Goal: Subscribe to service/newsletter

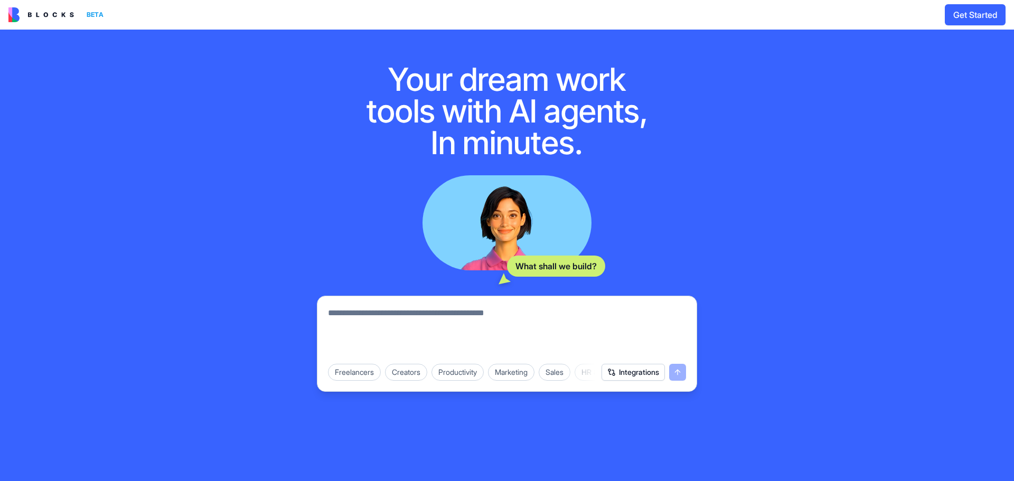
click at [422, 321] on textarea at bounding box center [507, 332] width 358 height 51
click at [554, 321] on textarea "To enrich screen reader interactions, please activate Accessibility in Grammarl…" at bounding box center [507, 332] width 358 height 51
click at [558, 315] on textarea "To enrich screen reader interactions, please activate Accessibility in Grammarl…" at bounding box center [507, 332] width 358 height 51
type textarea "*"
type textarea "**********"
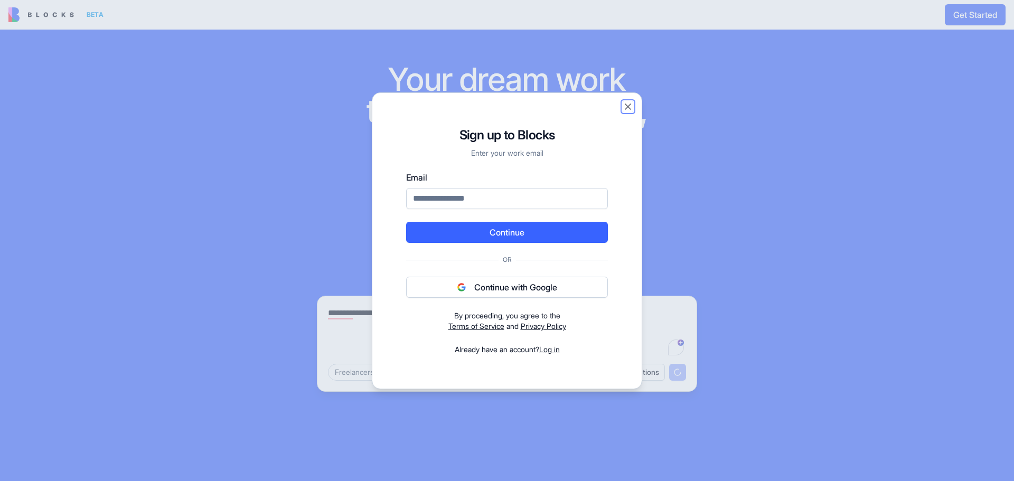
click at [625, 108] on button "Close" at bounding box center [628, 106] width 11 height 11
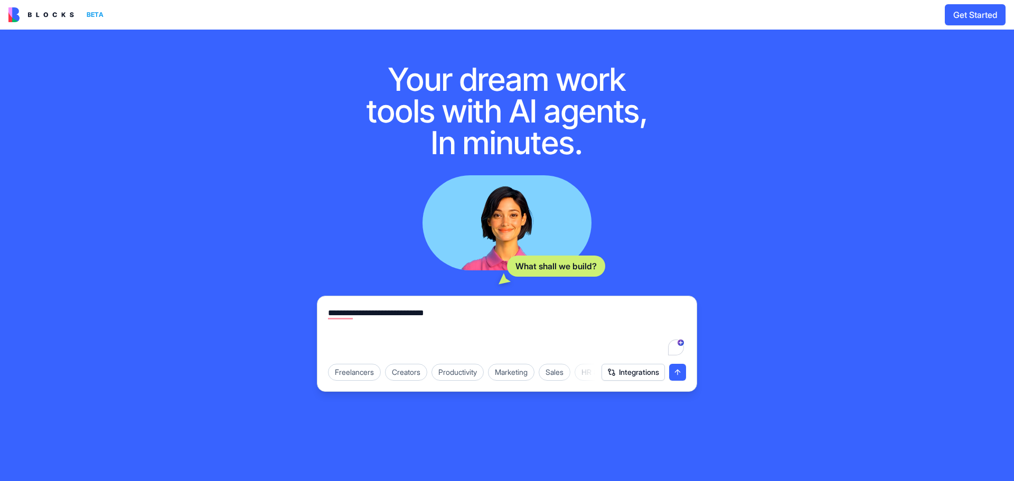
click at [50, 14] on img at bounding box center [40, 14] width 65 height 15
